Goal: Communication & Community: Answer question/provide support

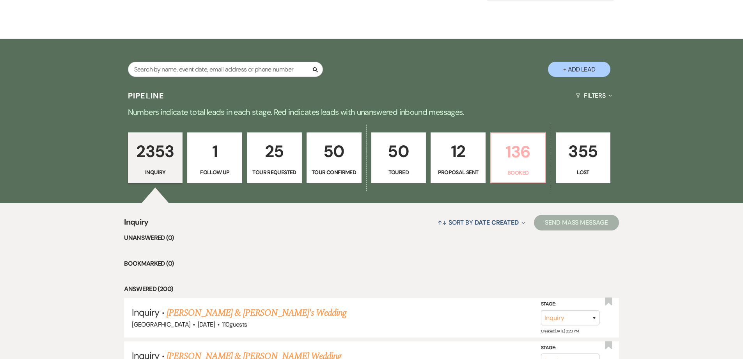
click at [516, 154] on p "136" at bounding box center [518, 152] width 45 height 26
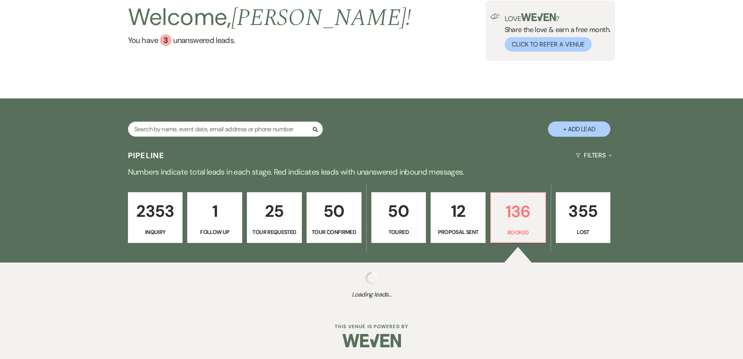
select select "7"
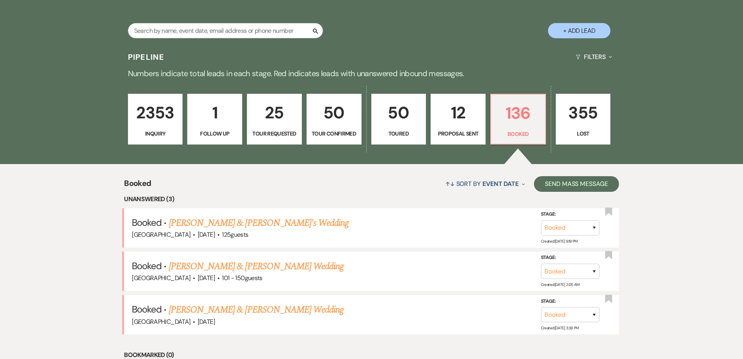
scroll to position [155, 0]
click at [254, 223] on link "[PERSON_NAME] & [PERSON_NAME]'s Wedding" at bounding box center [259, 222] width 180 height 14
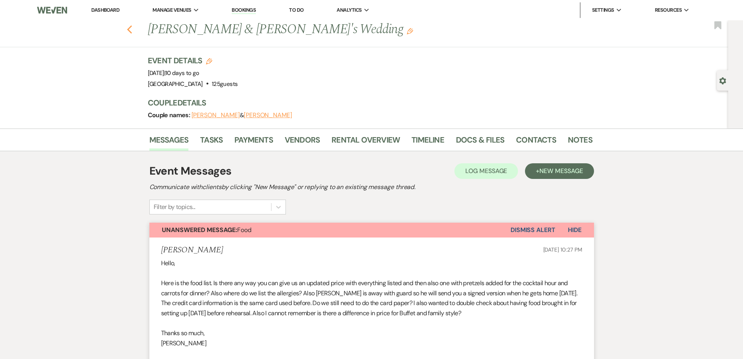
click at [131, 31] on icon "Previous" at bounding box center [130, 29] width 6 height 9
select select "7"
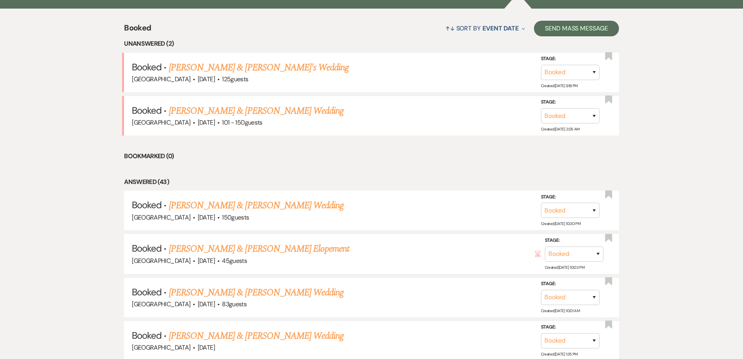
scroll to position [195, 0]
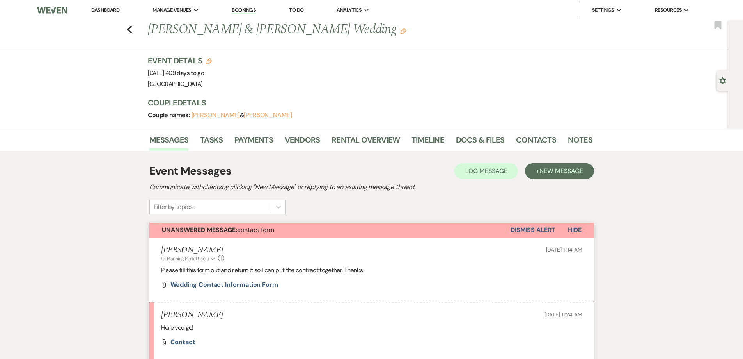
click at [135, 28] on div "Previous [PERSON_NAME] & [PERSON_NAME] Wedding Edit Bookmark" at bounding box center [362, 33] width 732 height 27
click at [129, 28] on div "Previous [PERSON_NAME] & [PERSON_NAME] Wedding Edit Bookmark" at bounding box center [362, 33] width 732 height 27
click at [129, 31] on div "Previous [PERSON_NAME] & [PERSON_NAME] Wedding Edit Bookmark" at bounding box center [362, 33] width 732 height 27
click at [132, 32] on use "button" at bounding box center [129, 29] width 5 height 9
select select "5"
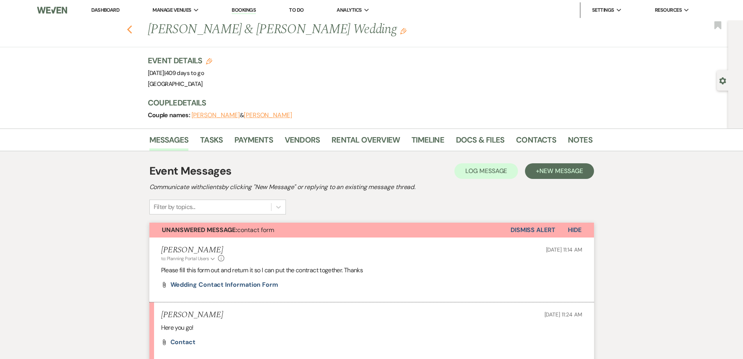
select select "8"
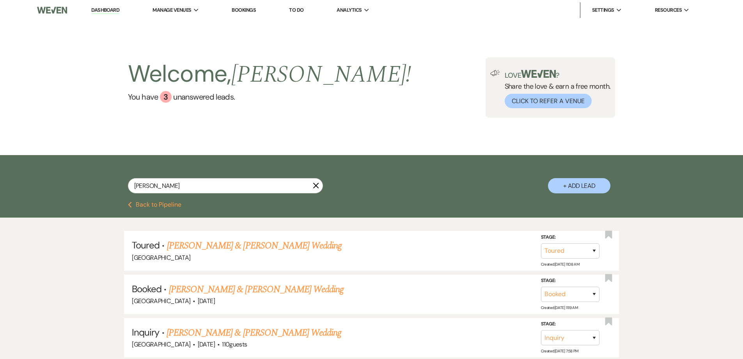
click at [245, 7] on link "Bookings" at bounding box center [244, 10] width 24 height 7
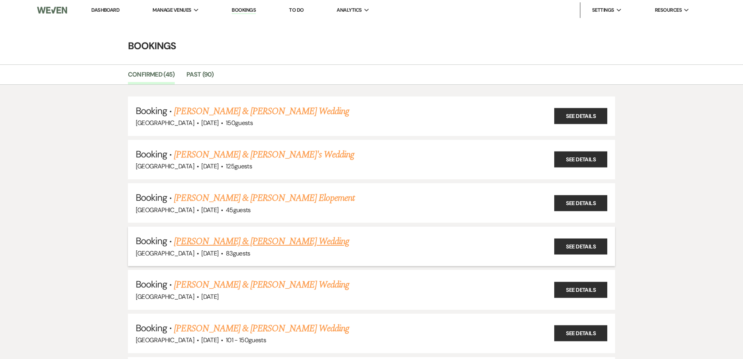
click at [235, 241] on link "[PERSON_NAME] & [PERSON_NAME] Wedding" at bounding box center [261, 241] width 175 height 14
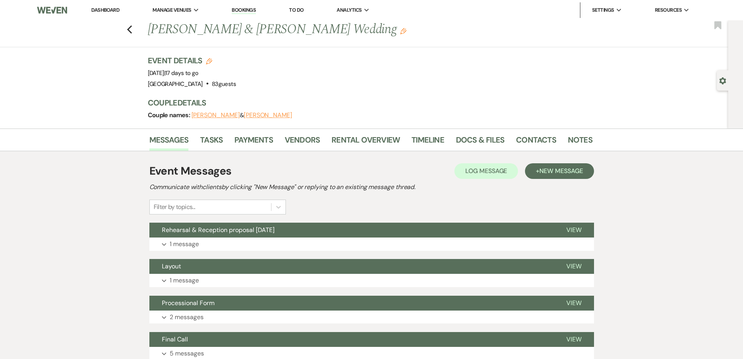
scroll to position [117, 0]
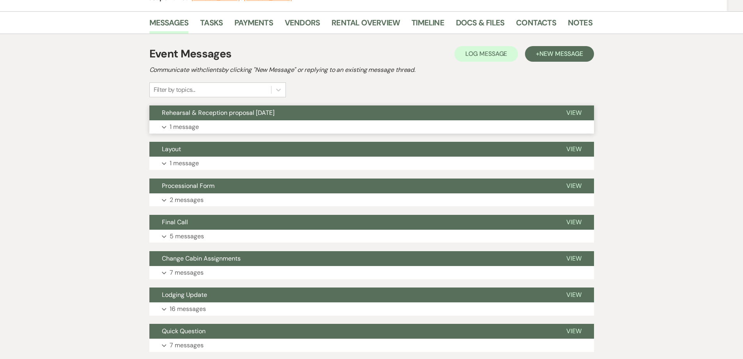
click at [189, 130] on p "1 message" at bounding box center [184, 127] width 29 height 10
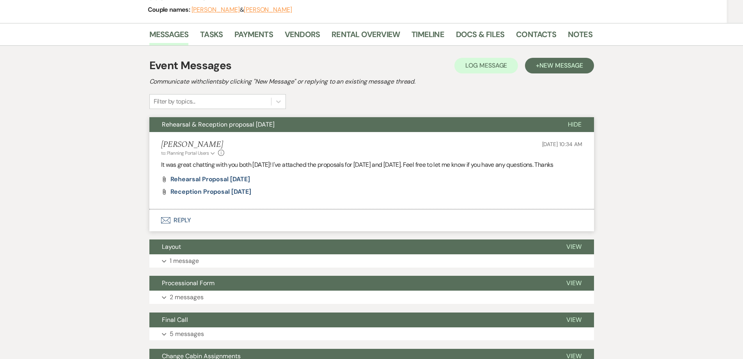
scroll to position [78, 0]
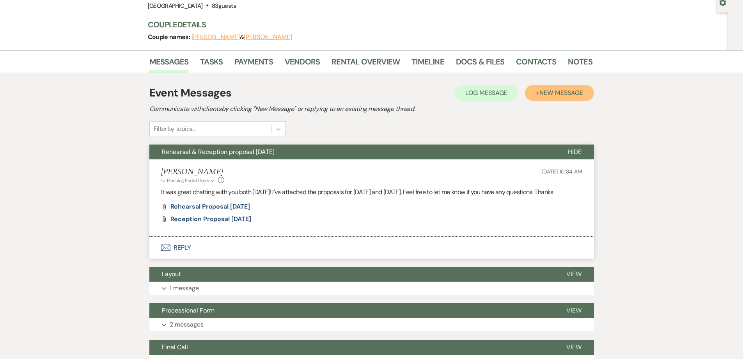
click at [545, 98] on button "+ New Message" at bounding box center [559, 93] width 69 height 16
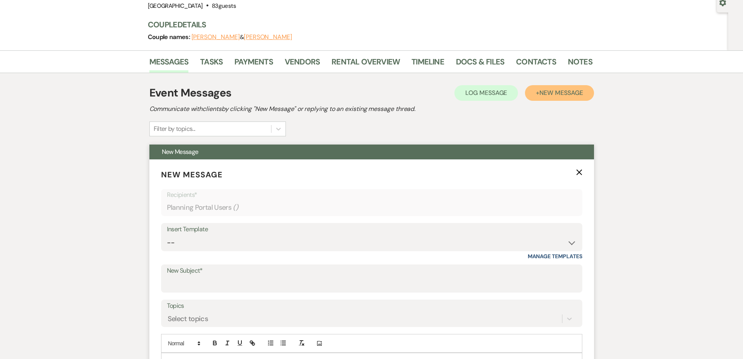
scroll to position [117, 0]
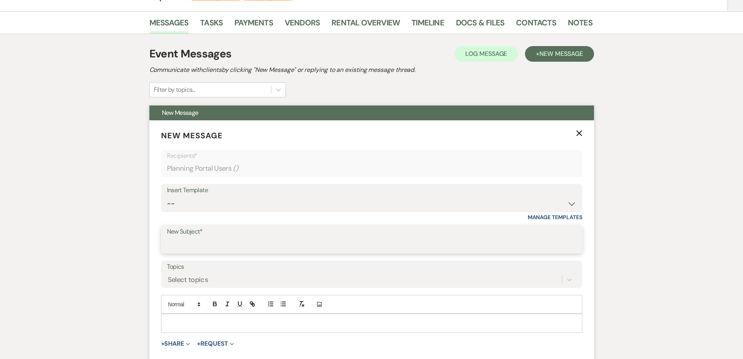
click at [242, 236] on div "New Subject*" at bounding box center [371, 239] width 421 height 28
drag, startPoint x: 188, startPoint y: 243, endPoint x: 153, endPoint y: 237, distance: 36.1
click at [153, 237] on form "New Message X Saving draft... Recipients* Planning Portal Users ( ) Insert Temp…" at bounding box center [371, 253] width 445 height 266
type input "follow up"
type button "ordered"
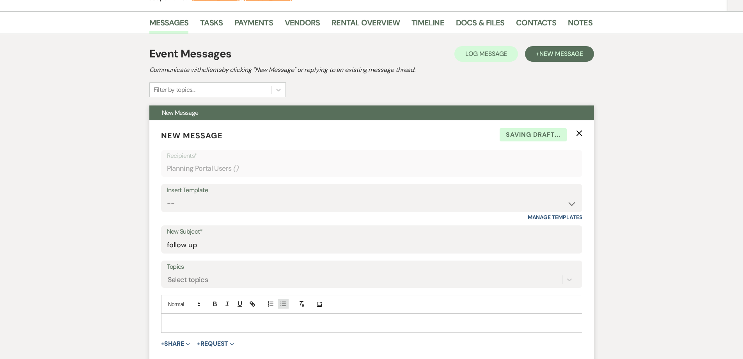
type button "bullet"
click at [284, 323] on p "Hey guys, just circling back around to see if you have any questions with propo…" at bounding box center [371, 322] width 409 height 9
click at [331, 327] on p "Hey guys, just circling back around to see if you have any questions with propo…" at bounding box center [371, 322] width 409 height 9
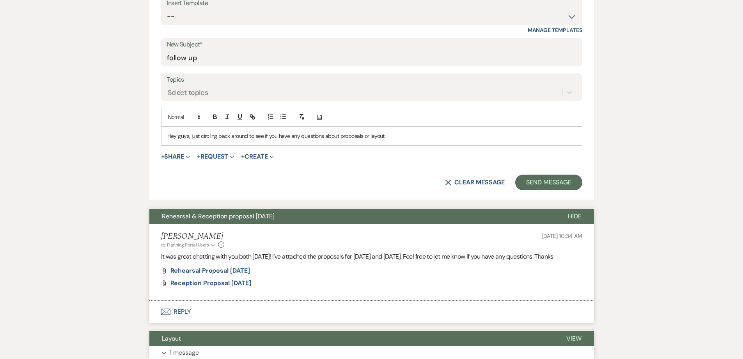
scroll to position [351, 0]
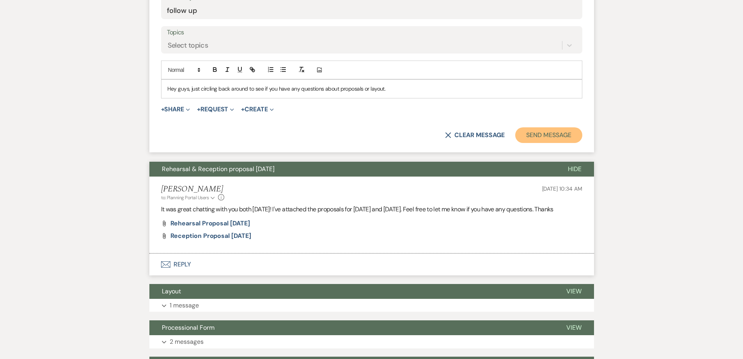
click at [537, 134] on button "Send Message" at bounding box center [548, 135] width 67 height 16
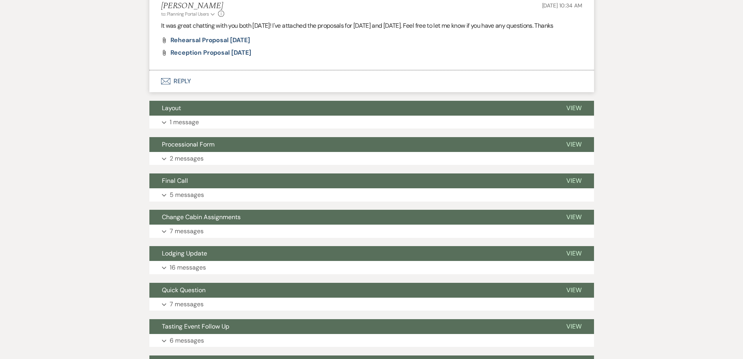
scroll to position [61, 0]
